Goal: Information Seeking & Learning: Learn about a topic

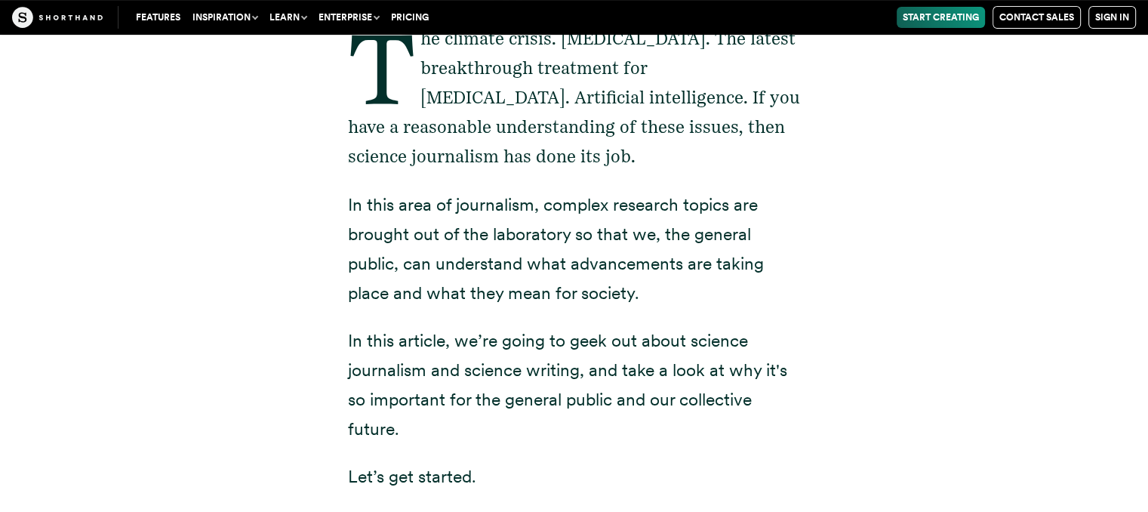
scroll to position [491, 0]
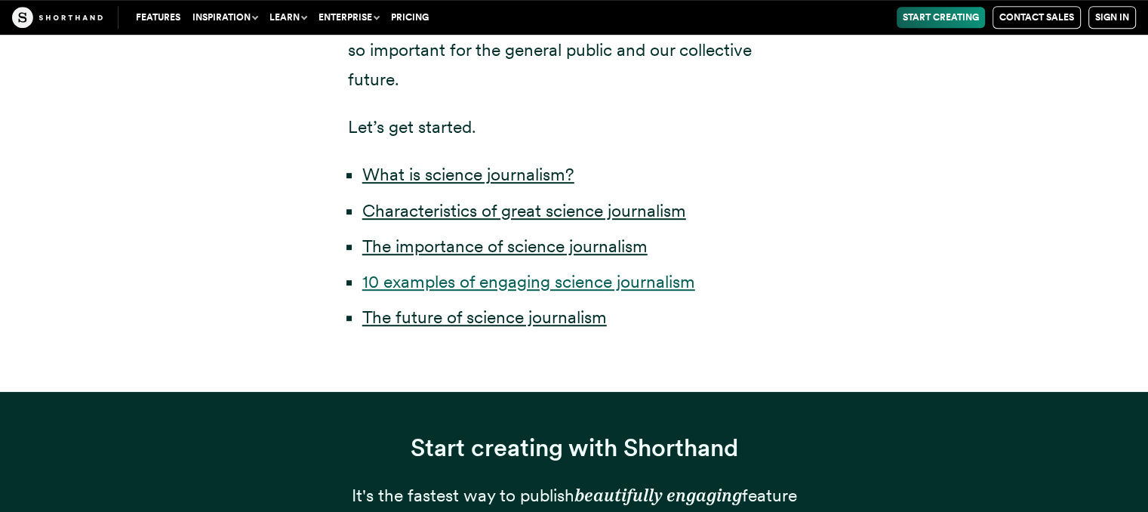
click at [573, 276] on link "10 examples of engaging science journalism" at bounding box center [528, 281] width 333 height 21
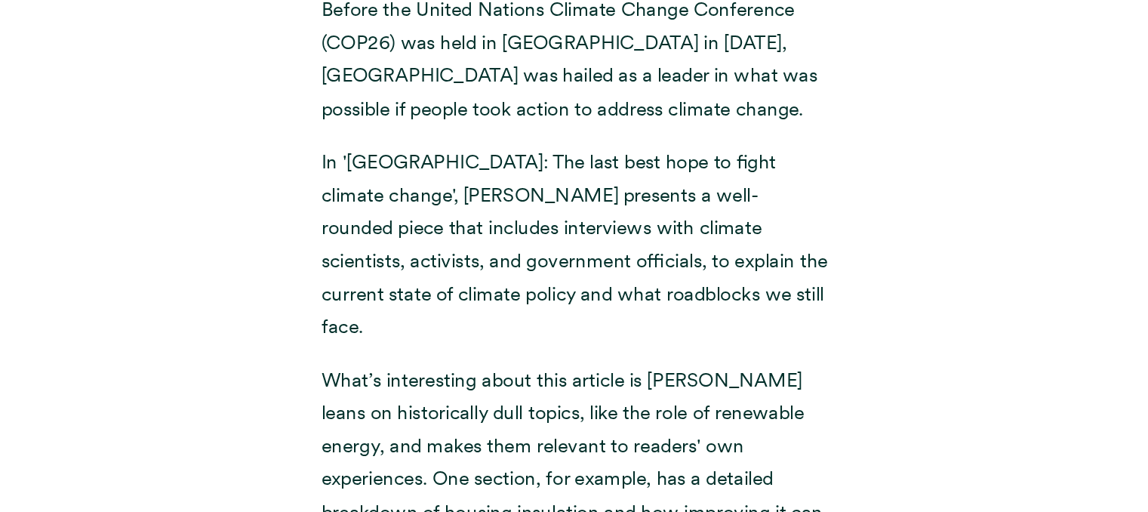
scroll to position [11593, 0]
